Goal: Transaction & Acquisition: Purchase product/service

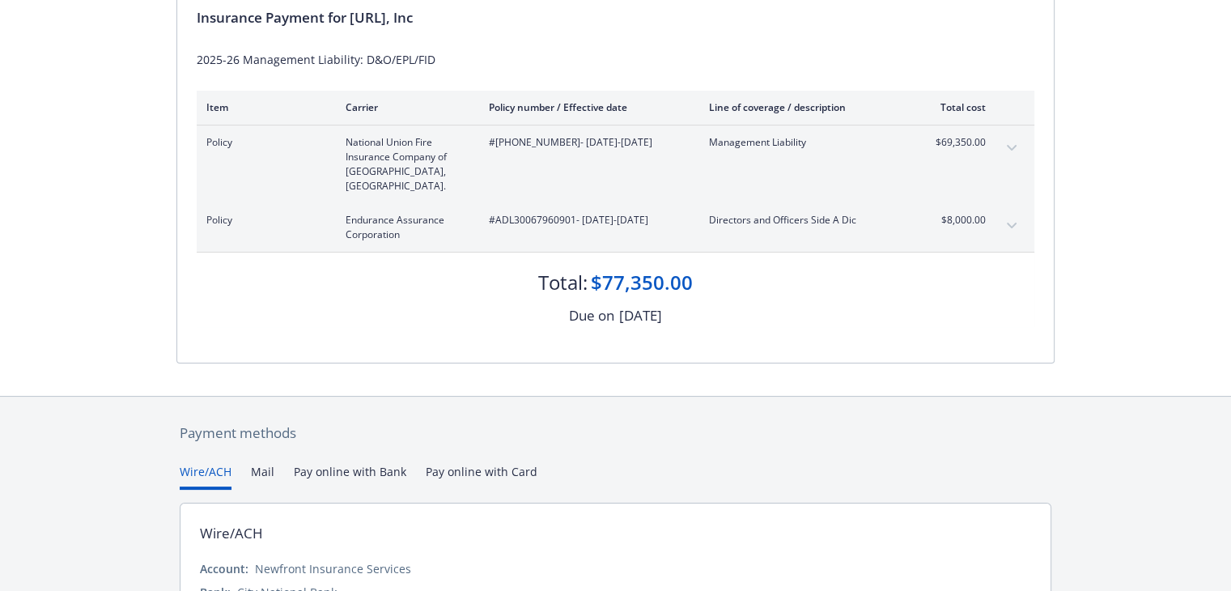
scroll to position [305, 0]
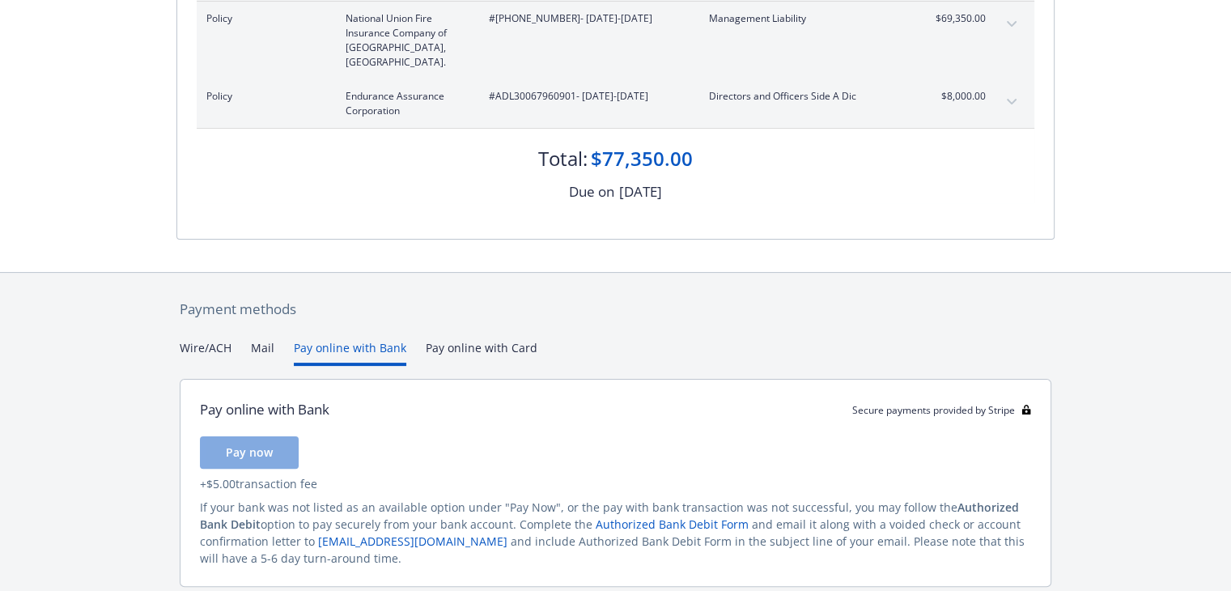
click at [353, 339] on button "Pay online with Bank" at bounding box center [350, 352] width 112 height 27
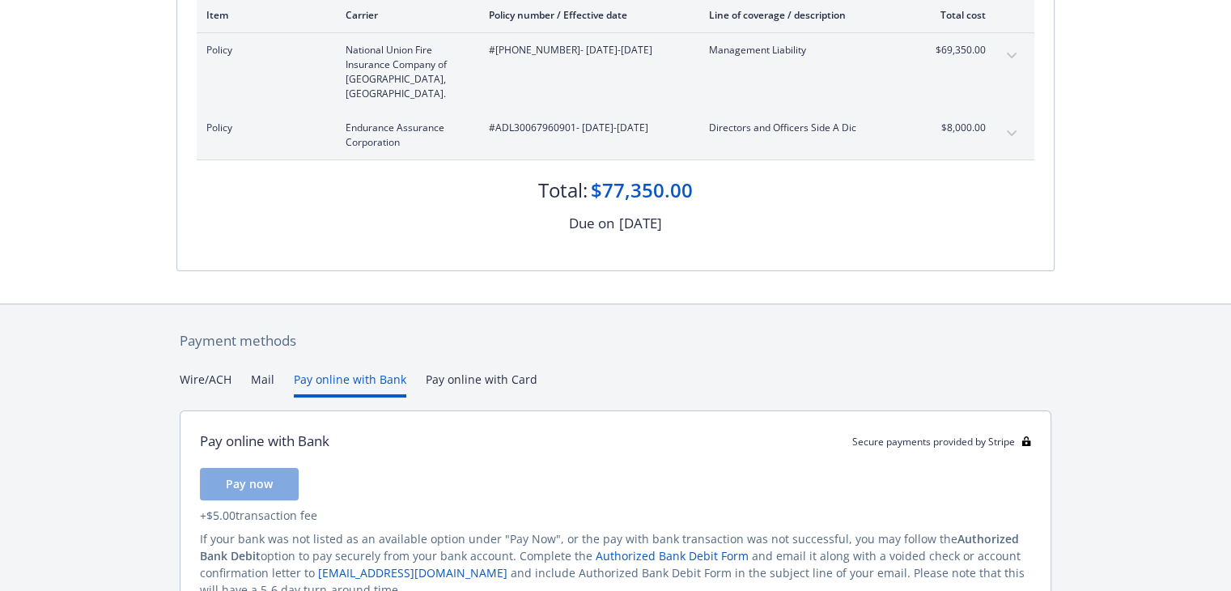
click at [442, 325] on div "Payment methods Wire/ACH Mail Pay online with Bank Pay online with Card Pay onl…" at bounding box center [615, 492] width 878 height 377
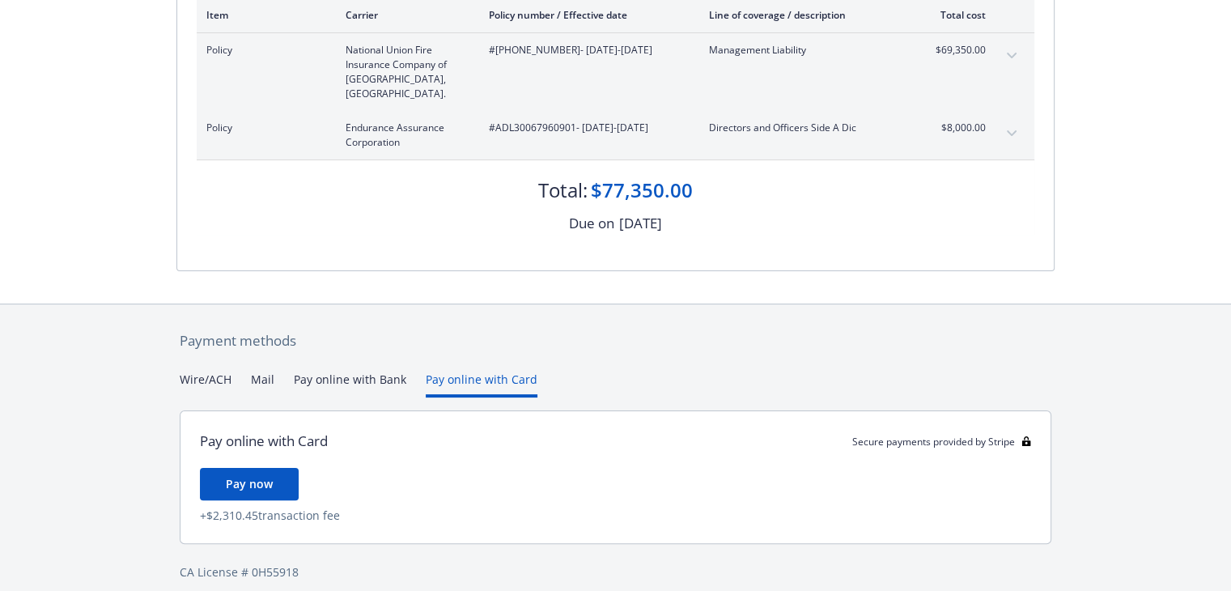
drag, startPoint x: 831, startPoint y: 274, endPoint x: 809, endPoint y: 264, distance: 24.3
click at [831, 274] on div at bounding box center [615, 287] width 878 height 32
